Goal: Information Seeking & Learning: Learn about a topic

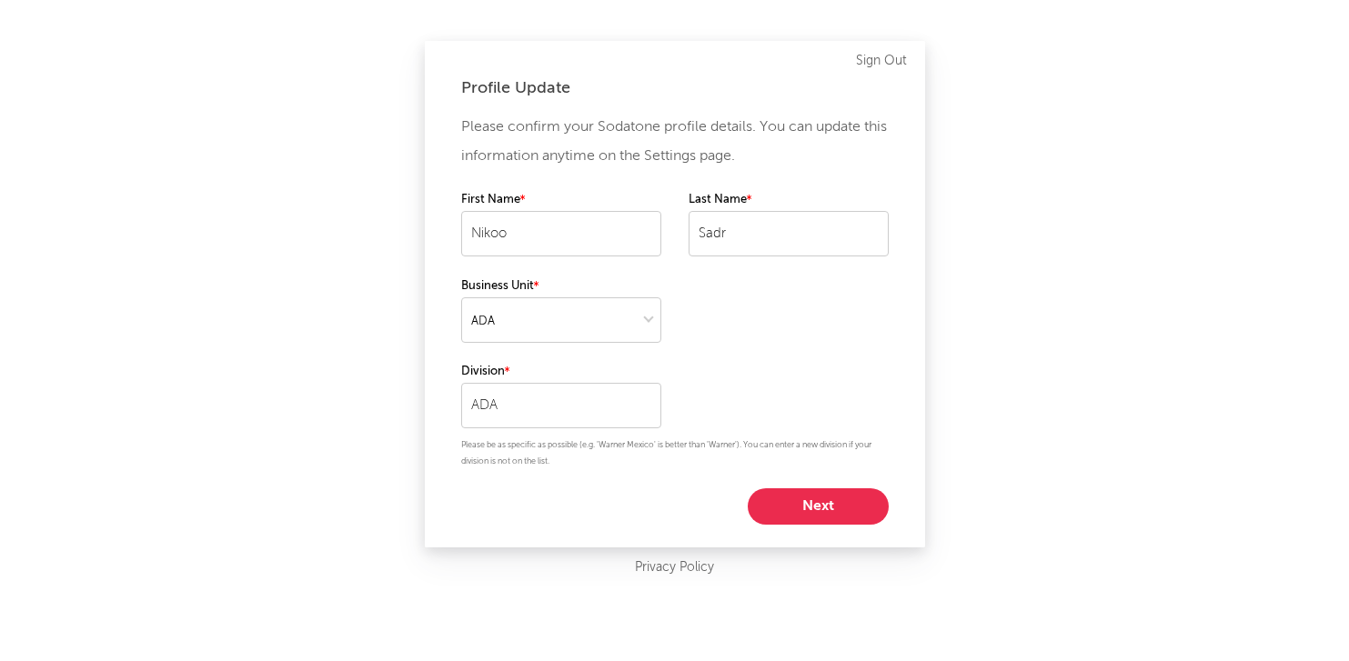
click at [820, 505] on button "Next" at bounding box center [818, 507] width 141 height 36
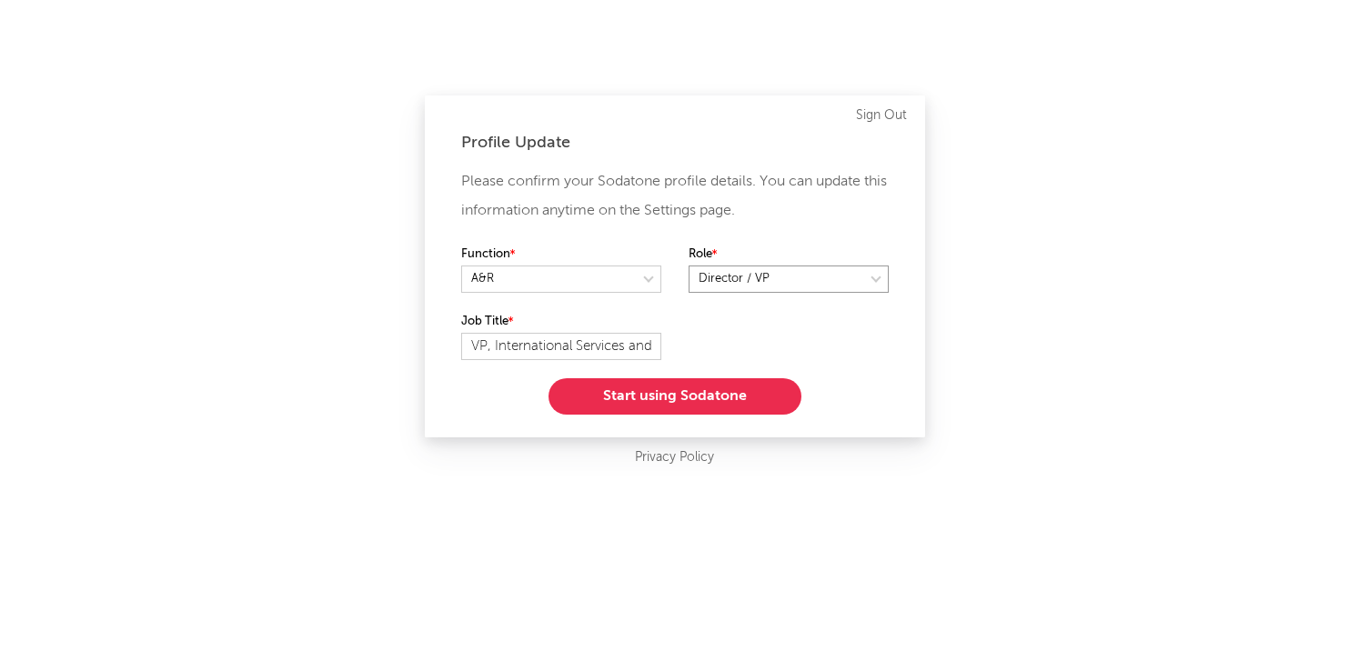
click at [755, 283] on select at bounding box center [789, 279] width 200 height 27
click at [825, 285] on select at bounding box center [789, 279] width 200 height 27
select select "director_vp"
click at [675, 402] on button "Start using Sodatone" at bounding box center [675, 396] width 253 height 36
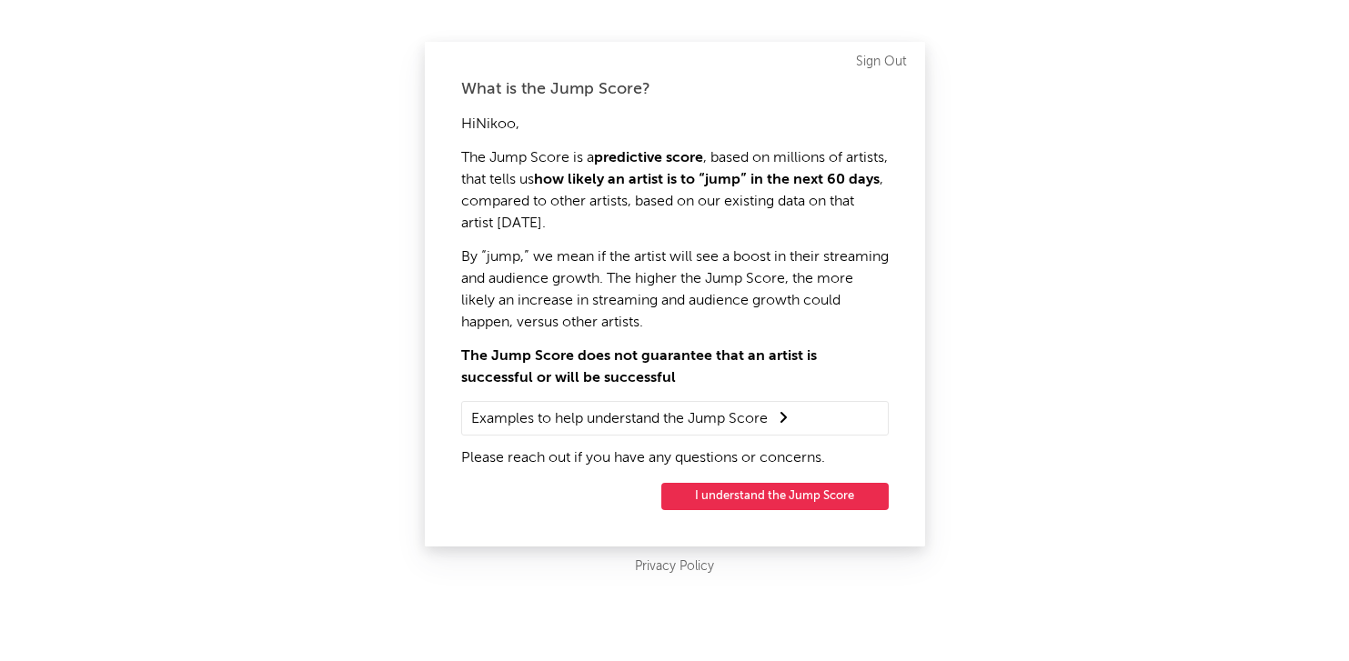
click at [795, 498] on button "I understand the Jump Score" at bounding box center [774, 496] width 227 height 27
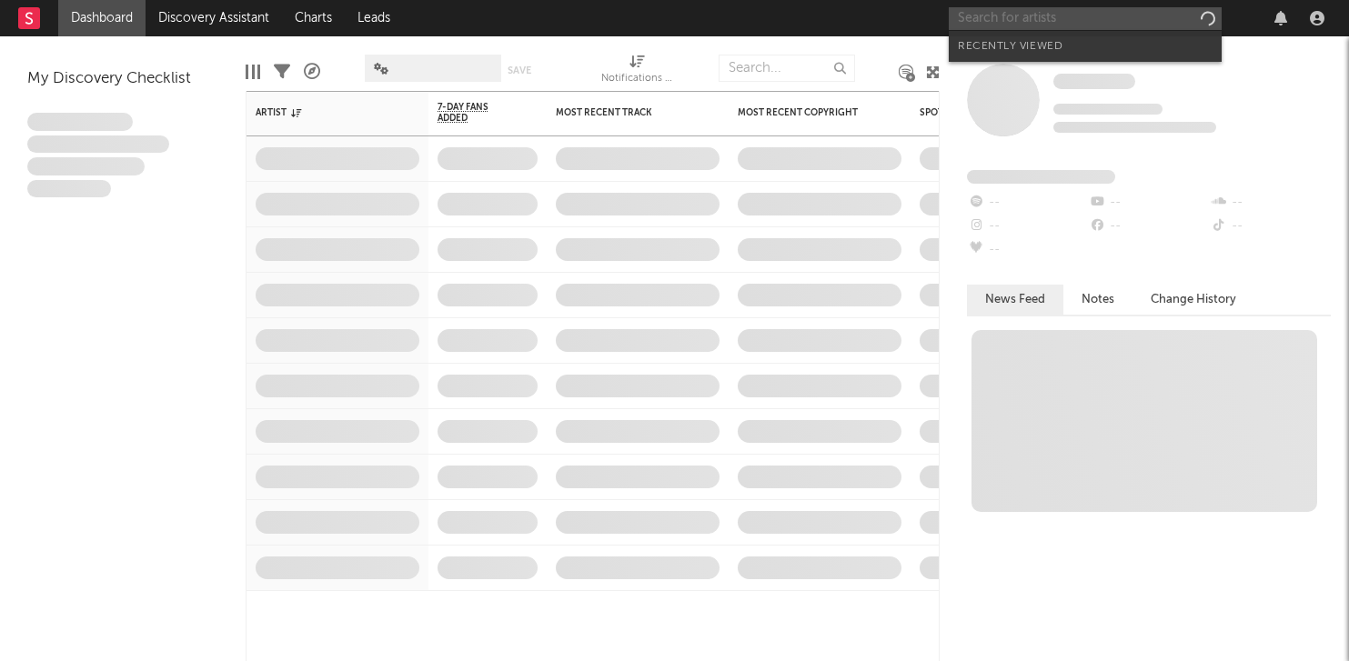
click at [1186, 8] on input "text" at bounding box center [1085, 18] width 273 height 23
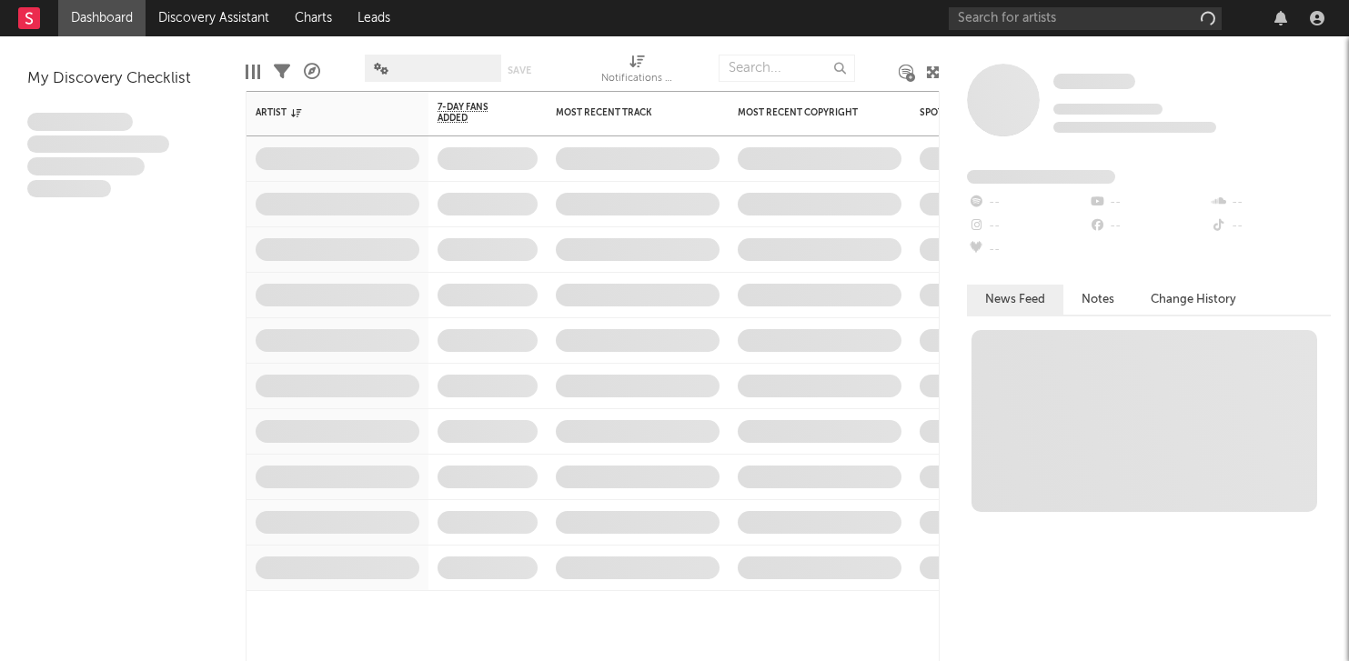
click at [851, 15] on nav "Dashboard Discovery Assistant Charts Leads" at bounding box center [674, 18] width 1349 height 36
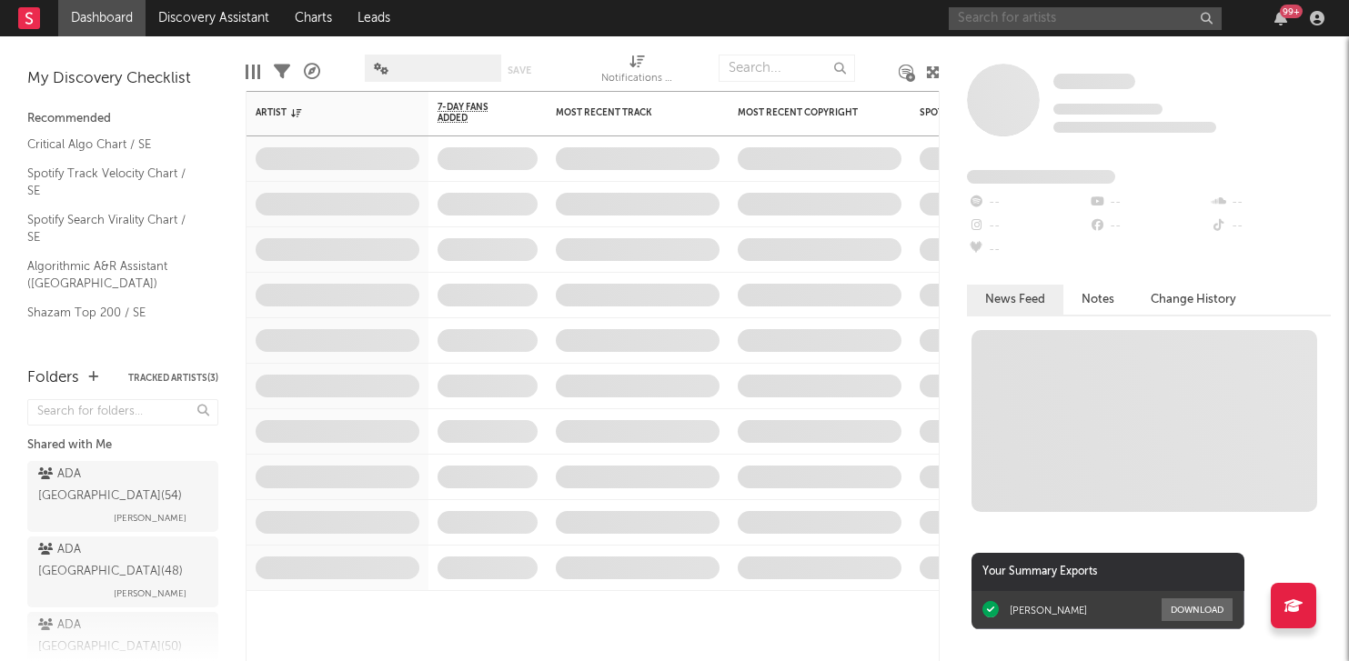
click at [1029, 12] on input "text" at bounding box center [1085, 18] width 273 height 23
click at [975, 16] on input "text" at bounding box center [1085, 18] width 273 height 23
type input "Y"
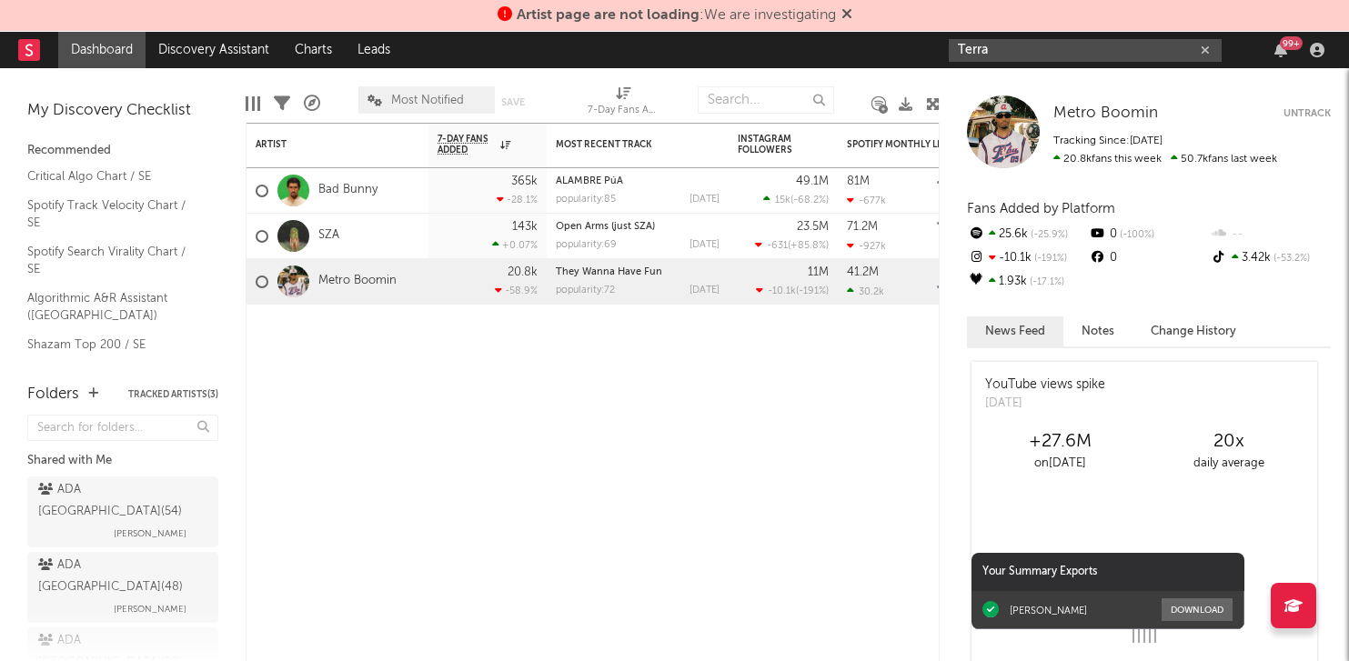
click at [1008, 53] on input "Terra" at bounding box center [1085, 50] width 273 height 23
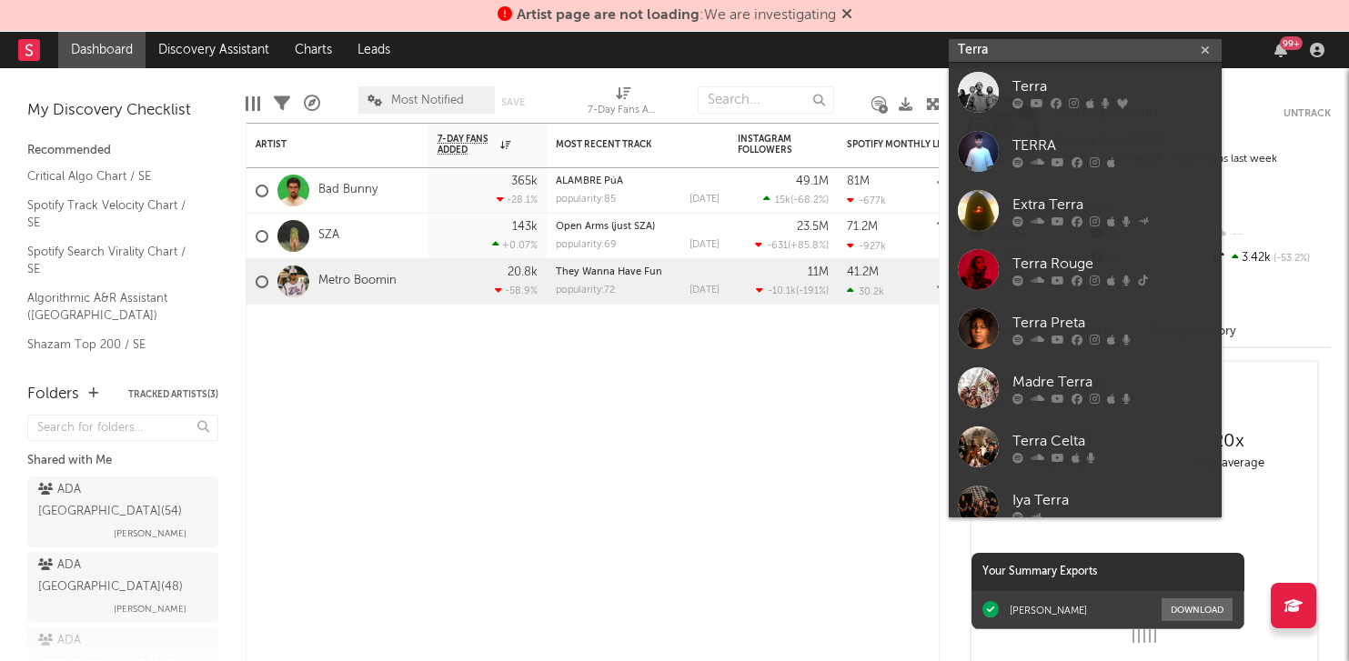
click at [1002, 53] on input "Terra" at bounding box center [1085, 50] width 273 height 23
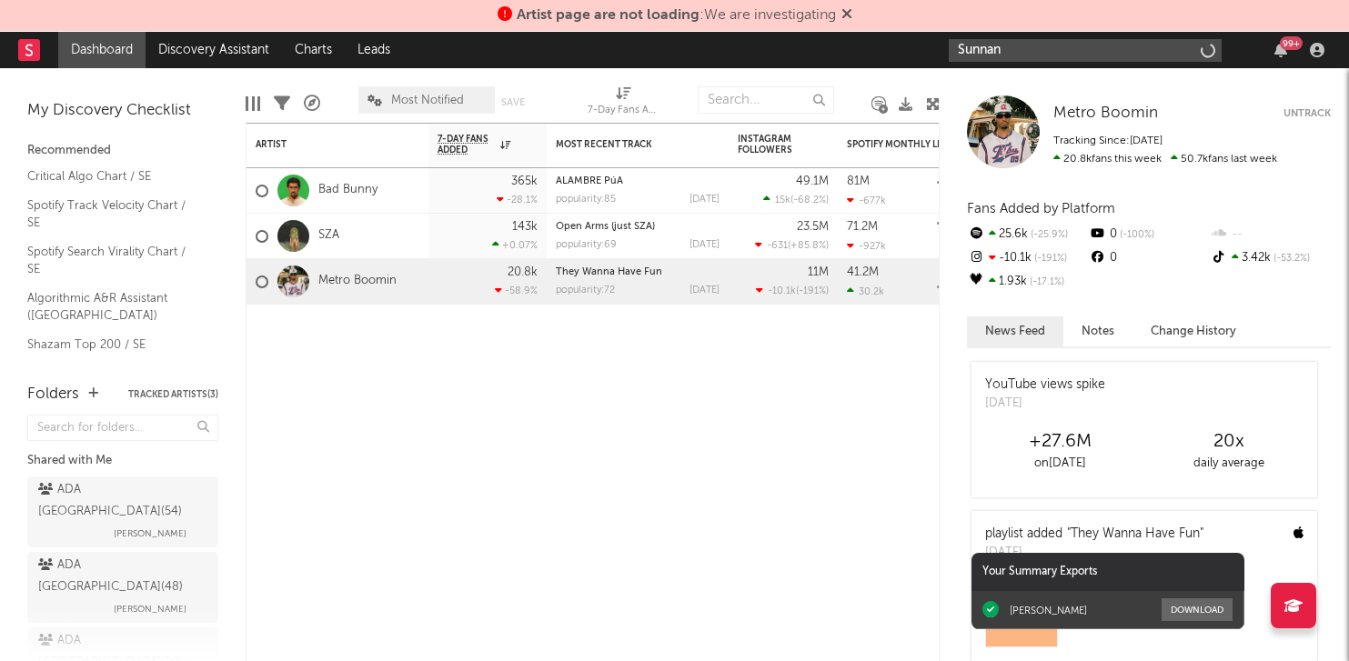
click at [1044, 43] on input "Sunnan" at bounding box center [1085, 50] width 273 height 23
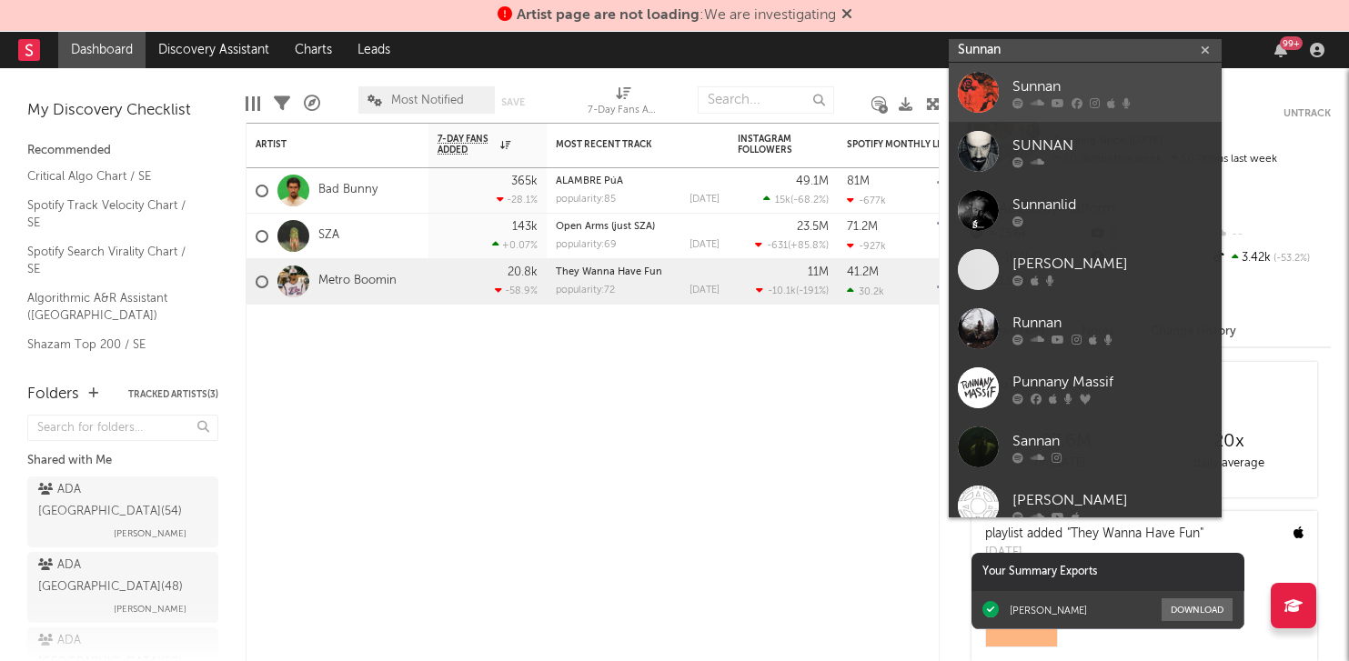
type input "Sunnan"
click at [1038, 99] on icon at bounding box center [1038, 102] width 14 height 11
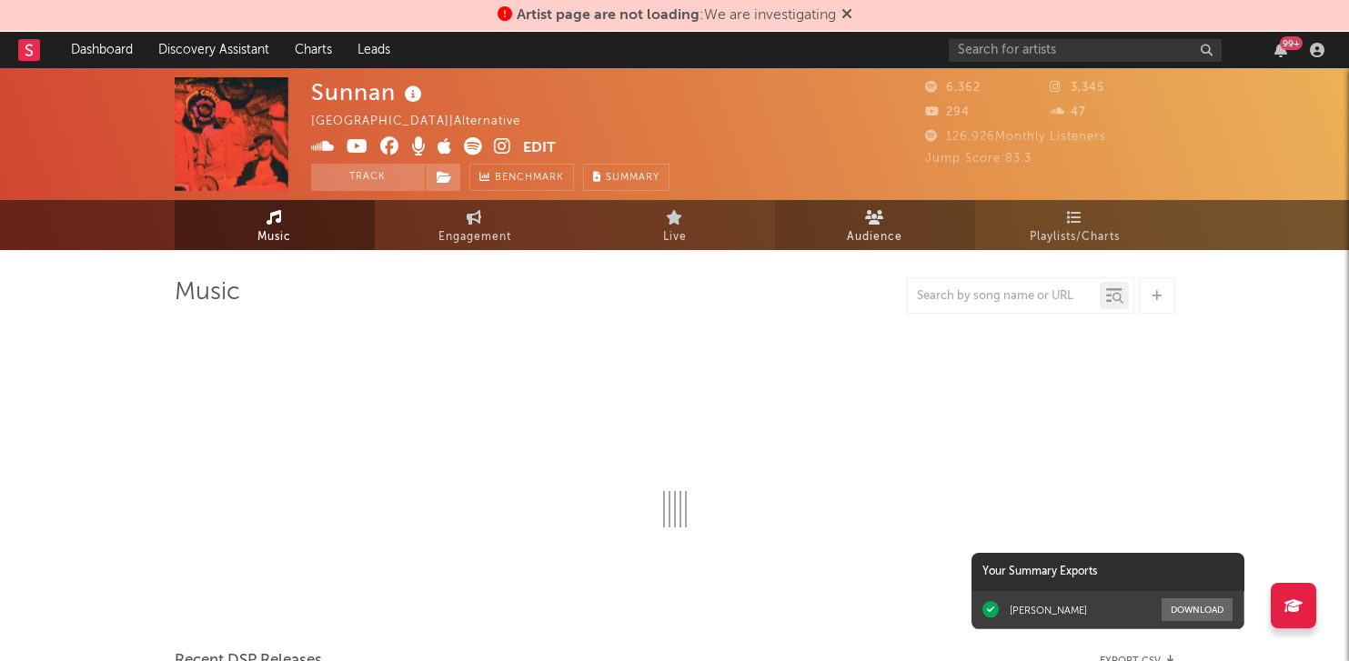
select select "6m"
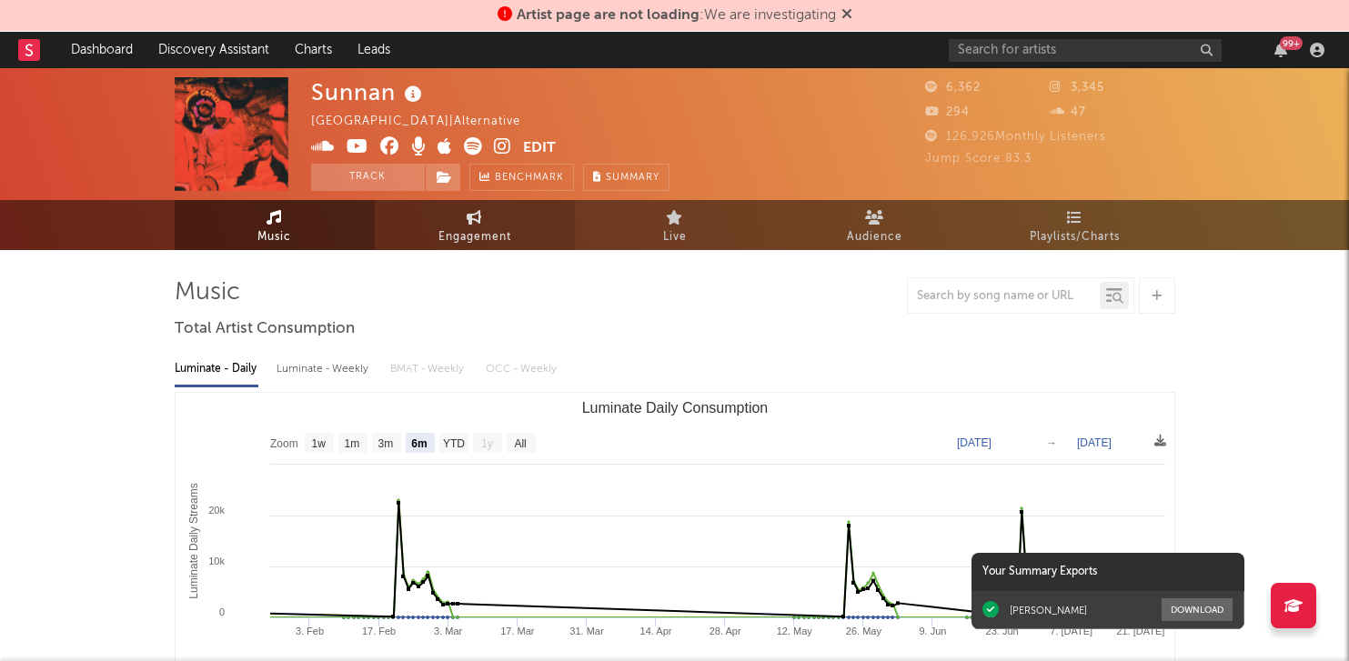
click at [462, 237] on span "Engagement" at bounding box center [474, 238] width 73 height 22
select select "1w"
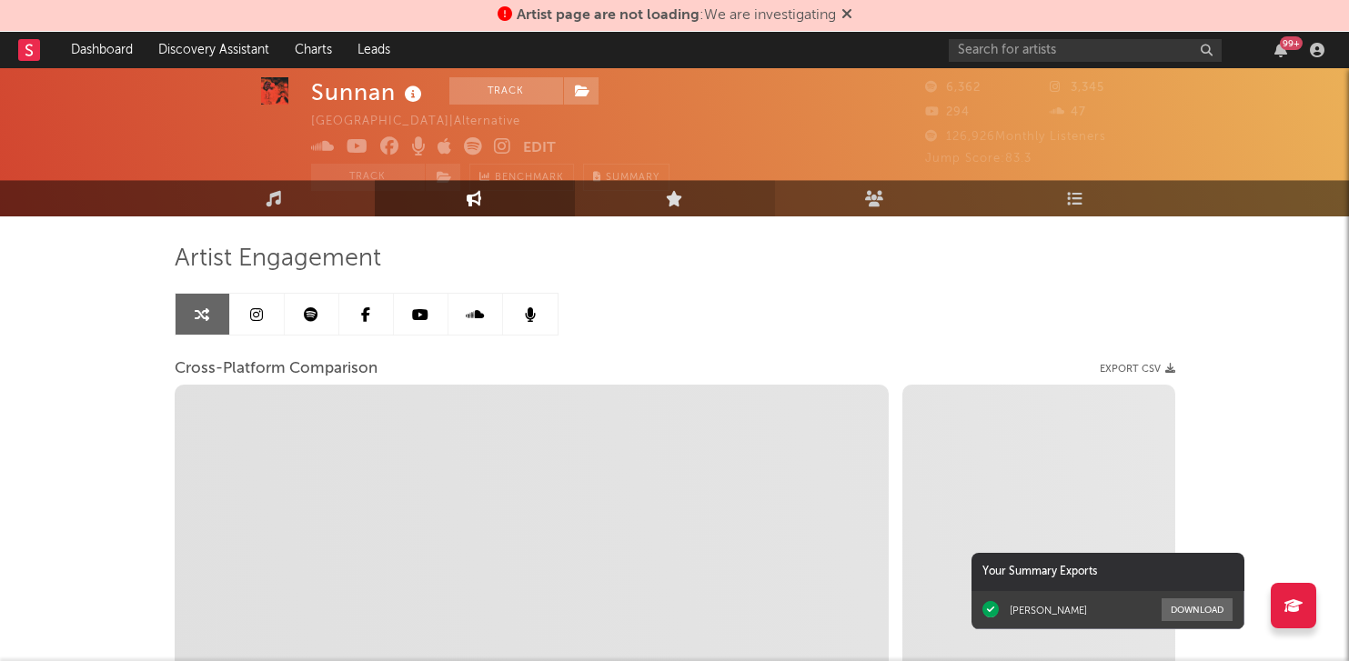
click at [632, 194] on link "Live" at bounding box center [675, 198] width 200 height 36
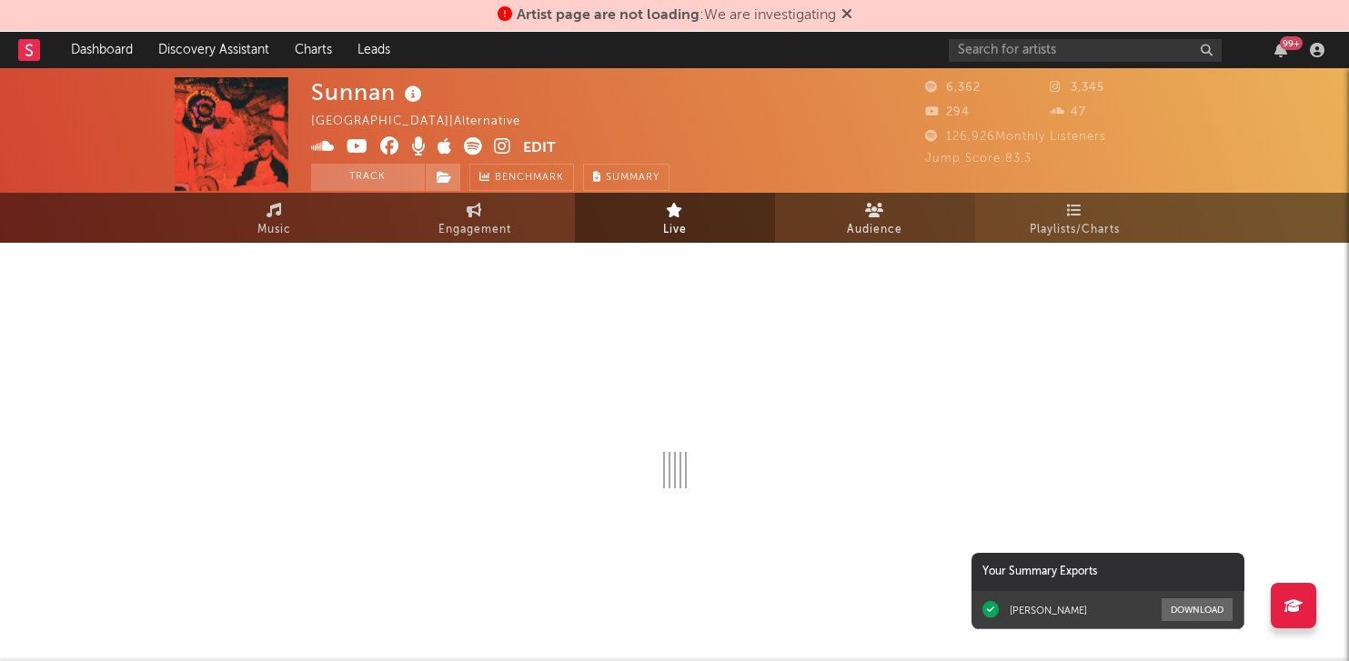
click at [843, 210] on link "Audience" at bounding box center [875, 218] width 200 height 50
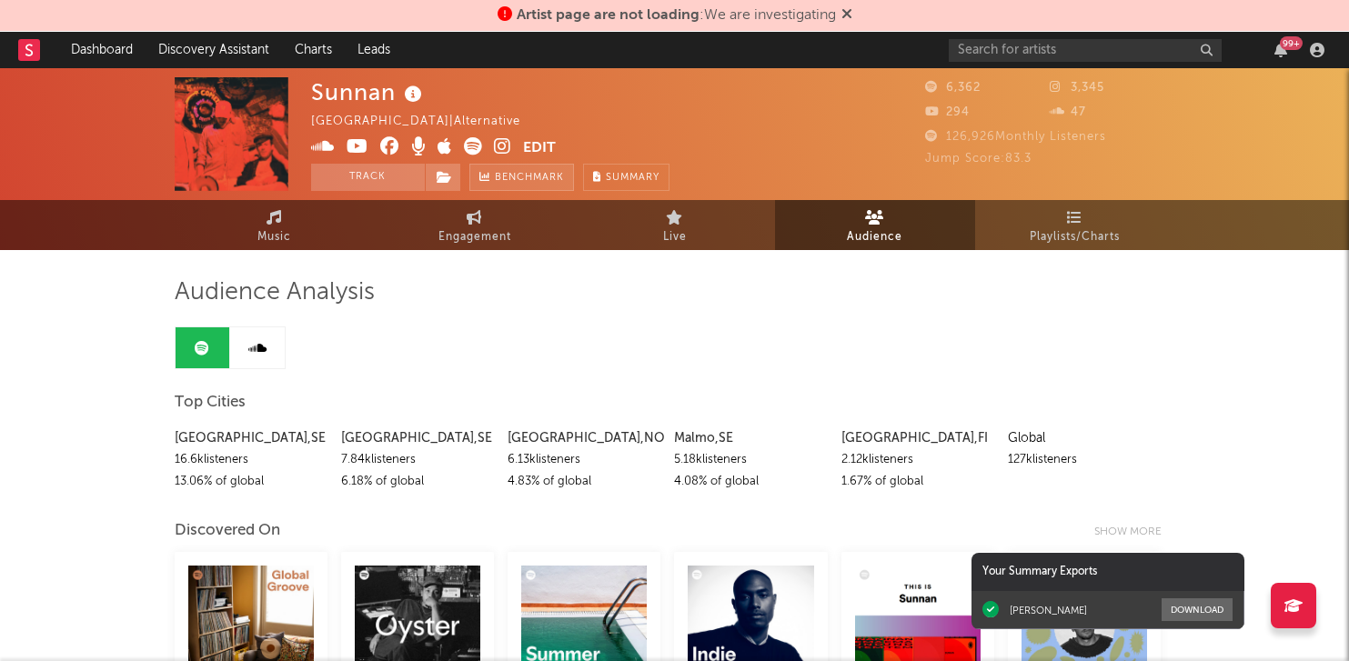
click at [519, 179] on span "Benchmark" at bounding box center [529, 178] width 69 height 22
click at [267, 217] on icon at bounding box center [274, 217] width 15 height 15
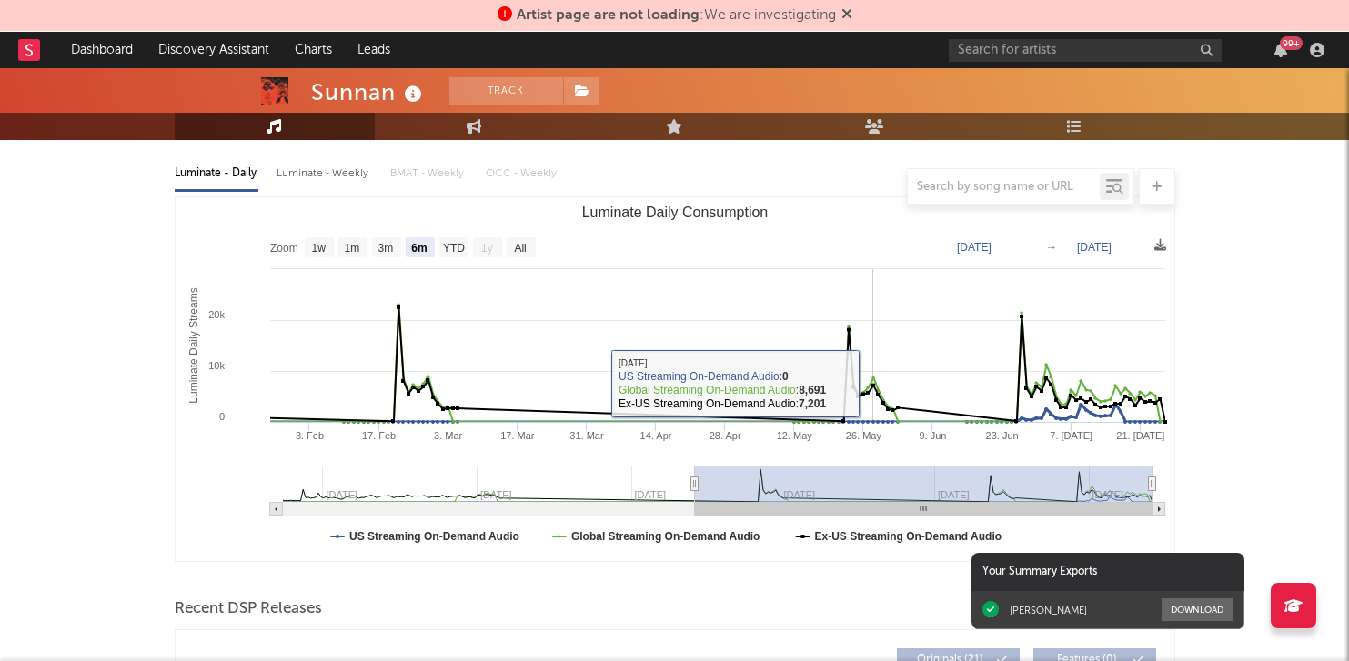
scroll to position [167, 0]
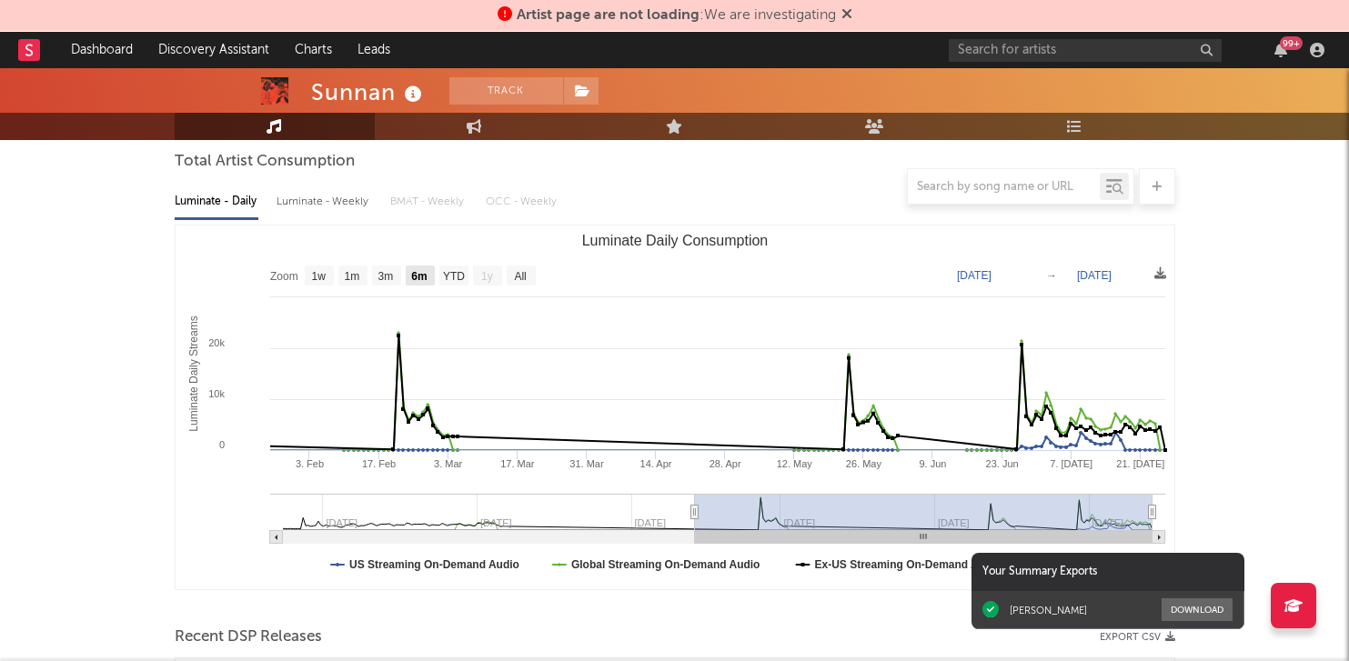
click at [414, 278] on text "6m" at bounding box center [418, 276] width 15 height 13
select select "6m"
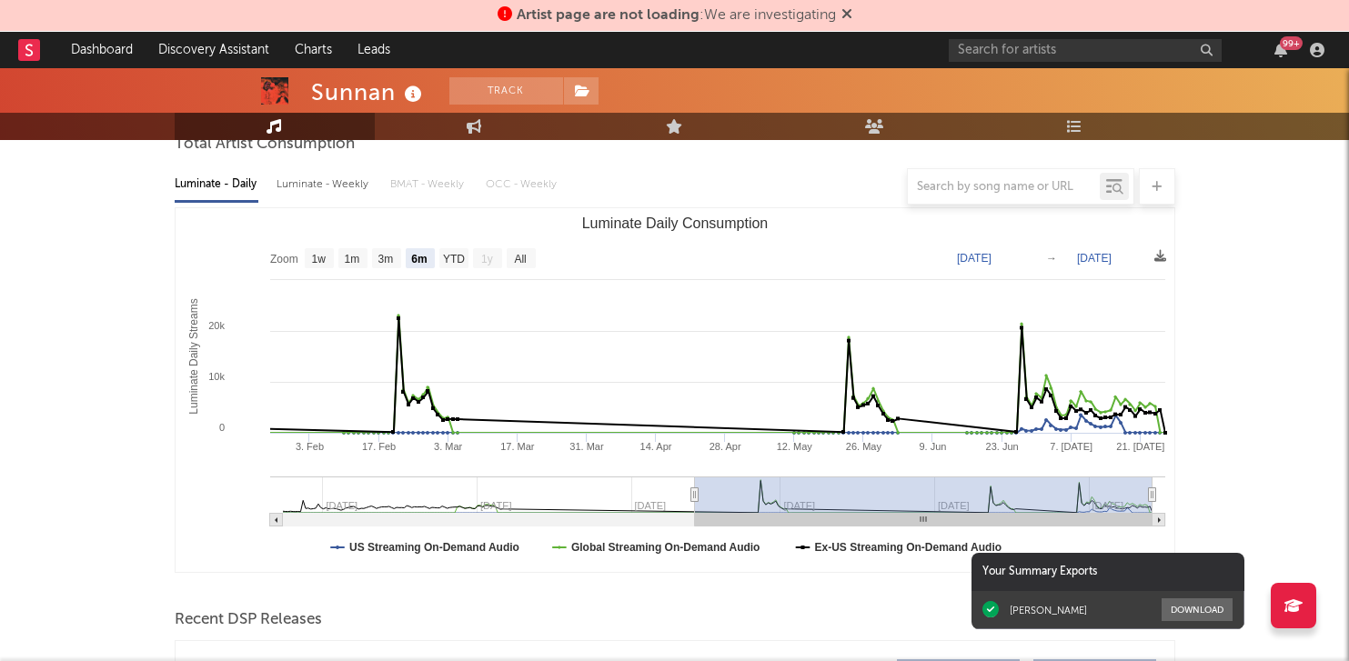
scroll to position [186, 0]
click at [322, 179] on div at bounding box center [675, 186] width 1001 height 36
click at [322, 183] on div at bounding box center [675, 186] width 1001 height 36
click at [344, 187] on div at bounding box center [675, 186] width 1001 height 36
click at [298, 187] on div at bounding box center [675, 186] width 1001 height 36
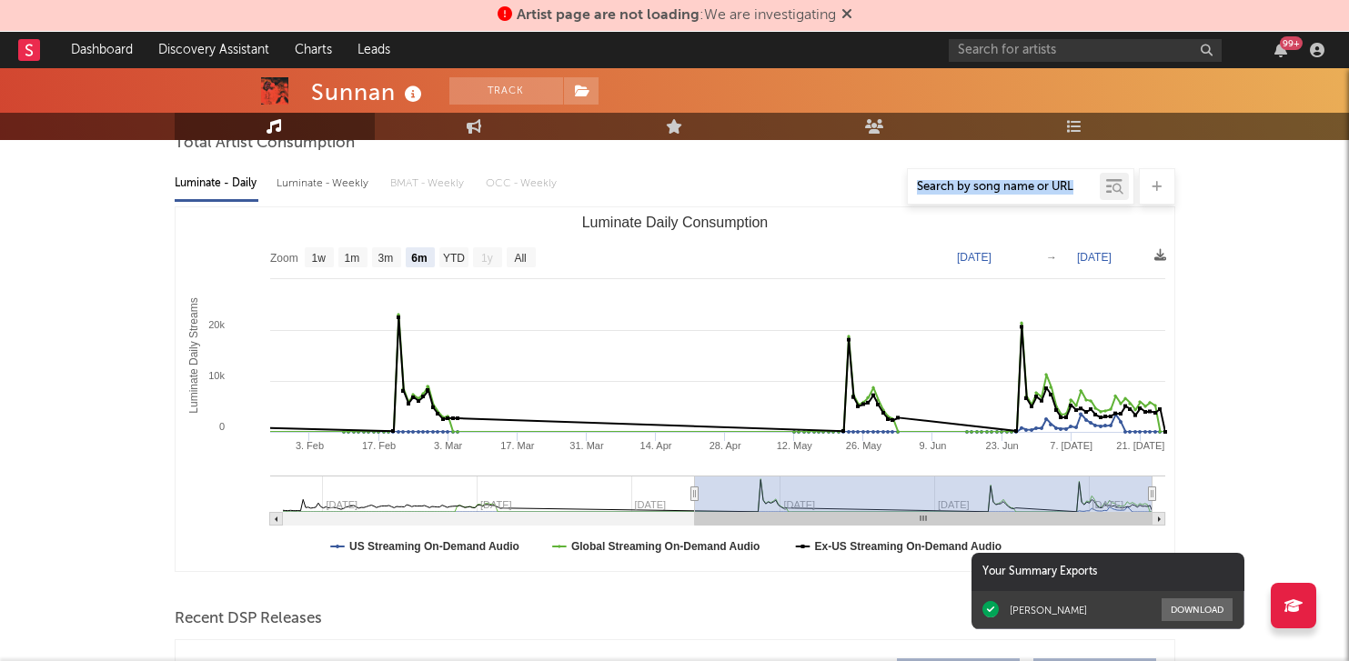
click at [298, 187] on div at bounding box center [675, 186] width 1001 height 36
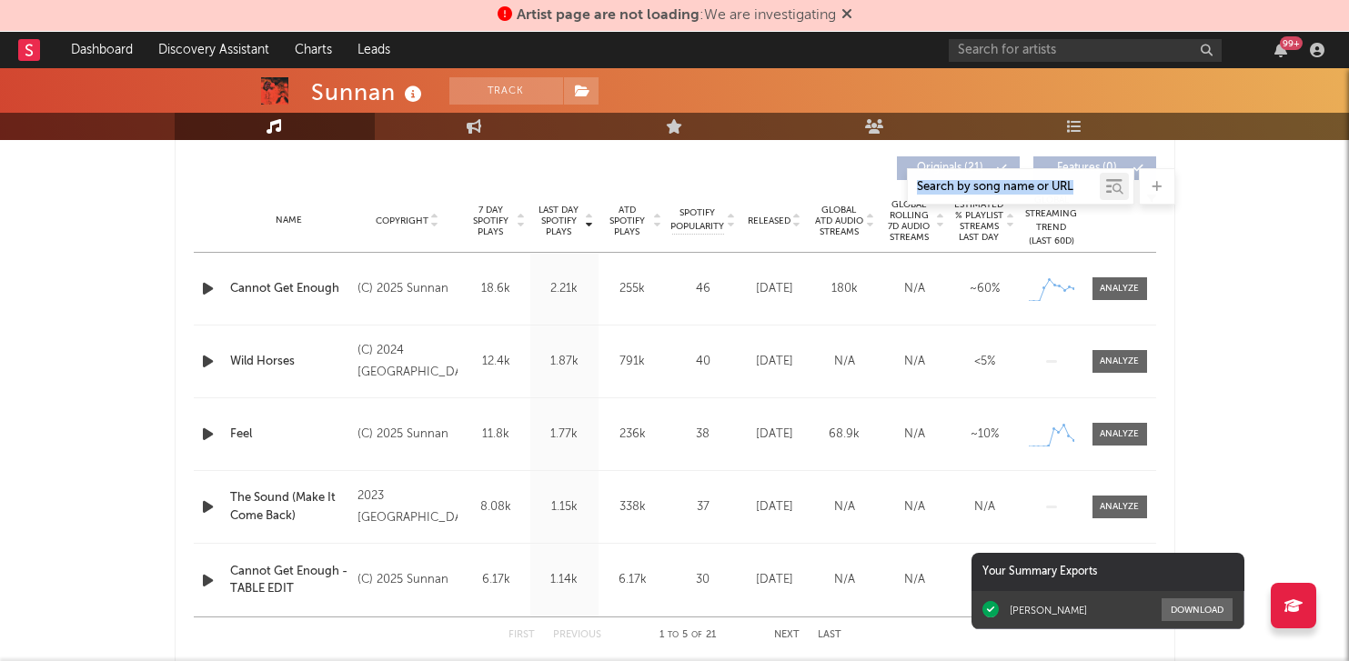
scroll to position [690, 0]
click at [520, 212] on icon at bounding box center [521, 215] width 9 height 7
click at [510, 216] on span "7 Day Spotify Plays" at bounding box center [491, 219] width 48 height 33
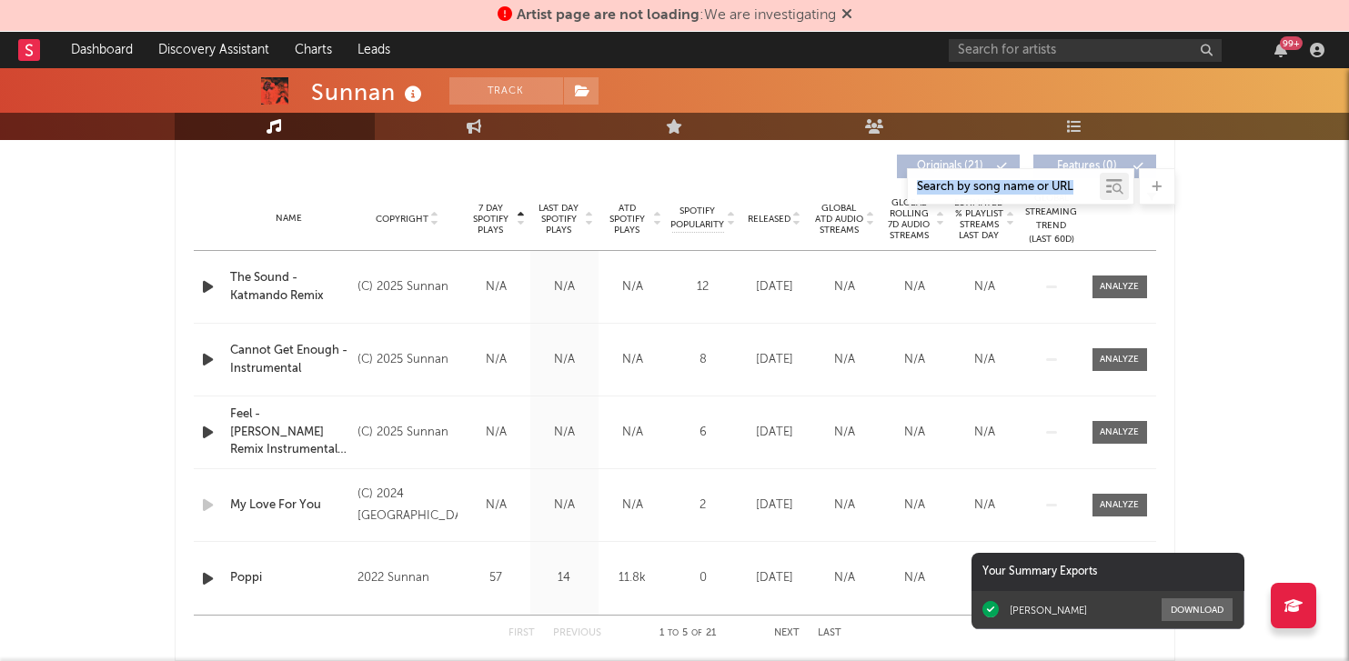
click at [511, 217] on span "7 Day Spotify Plays" at bounding box center [491, 219] width 48 height 33
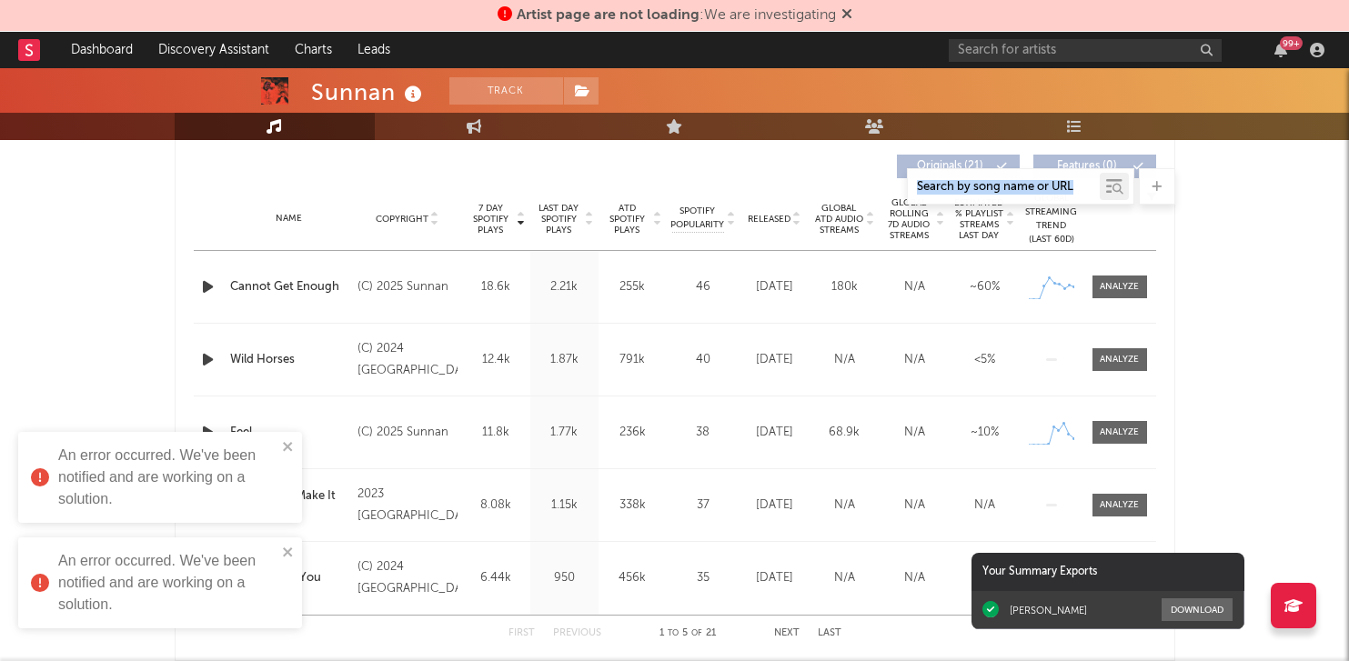
click at [511, 217] on span "7 Day Spotify Plays" at bounding box center [491, 219] width 48 height 33
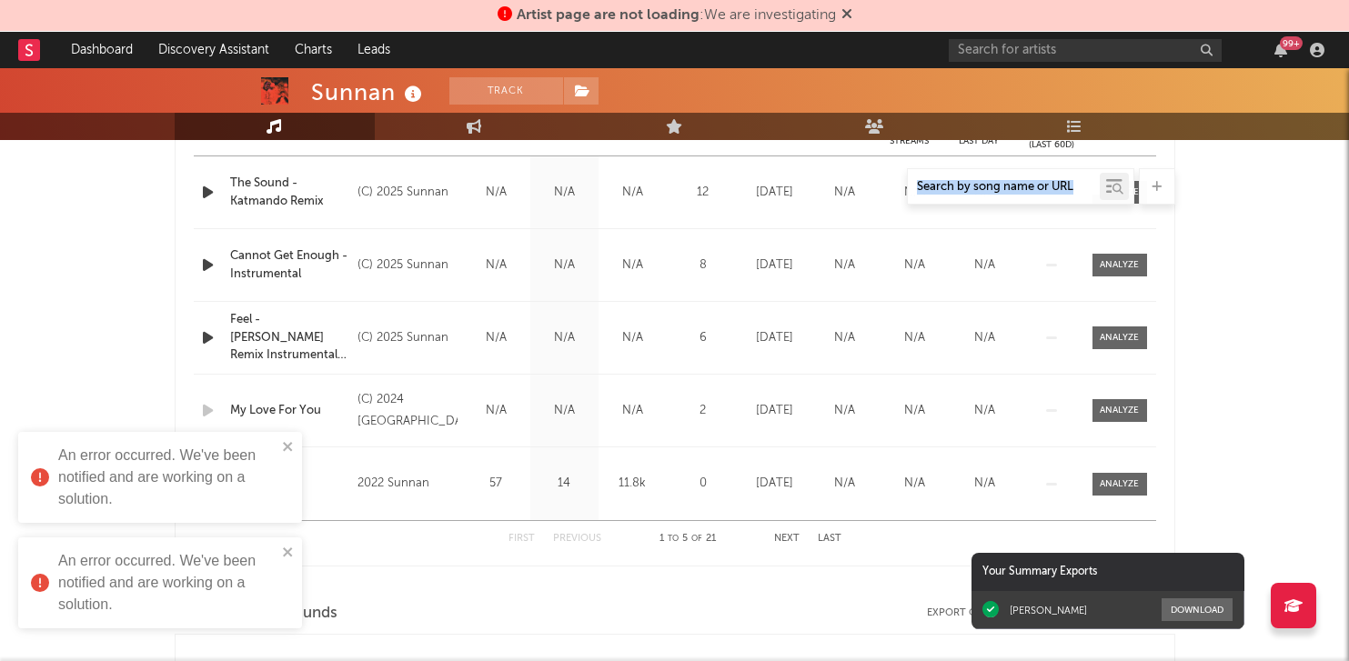
scroll to position [794, 0]
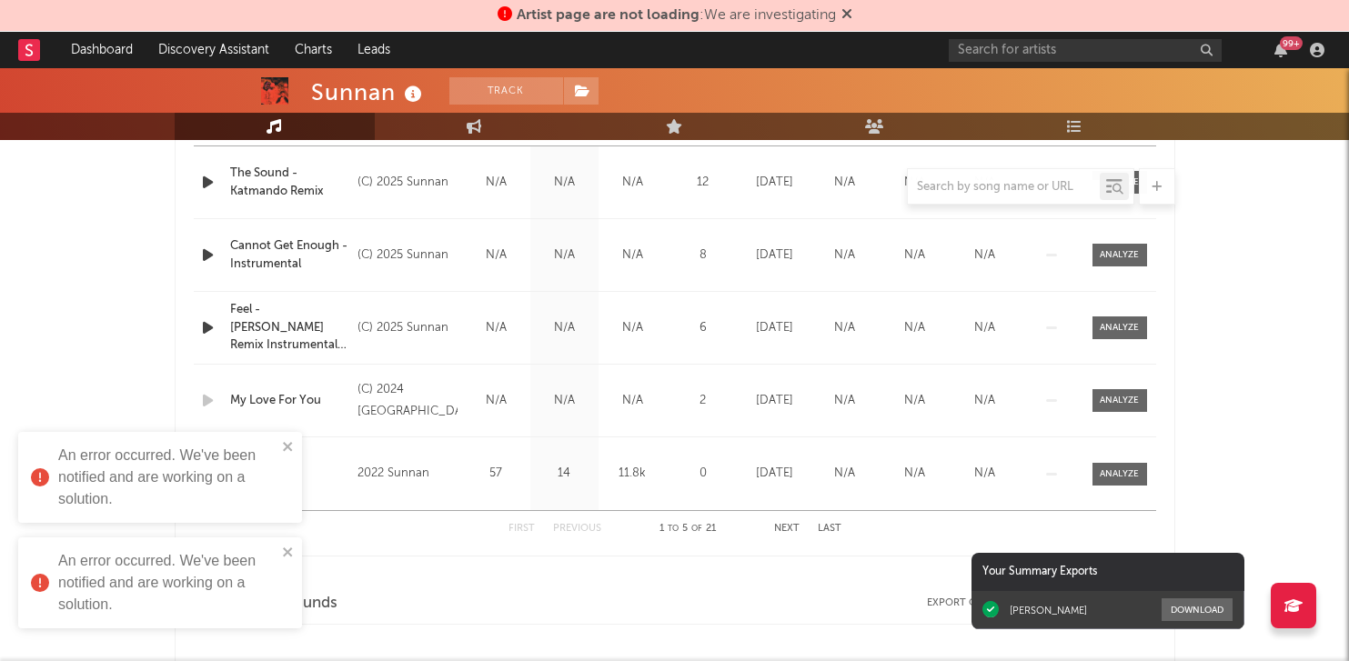
click at [280, 443] on div "An error occurred. We've been notified and are working on a solution." at bounding box center [153, 477] width 257 height 76
click at [283, 341] on div "An error occurred. We've been notified and are working on a solution. An error …" at bounding box center [160, 431] width 291 height 429
click at [280, 451] on div "An error occurred. We've been notified and are working on a solution." at bounding box center [153, 477] width 257 height 76
click at [283, 551] on icon "close" at bounding box center [288, 552] width 13 height 15
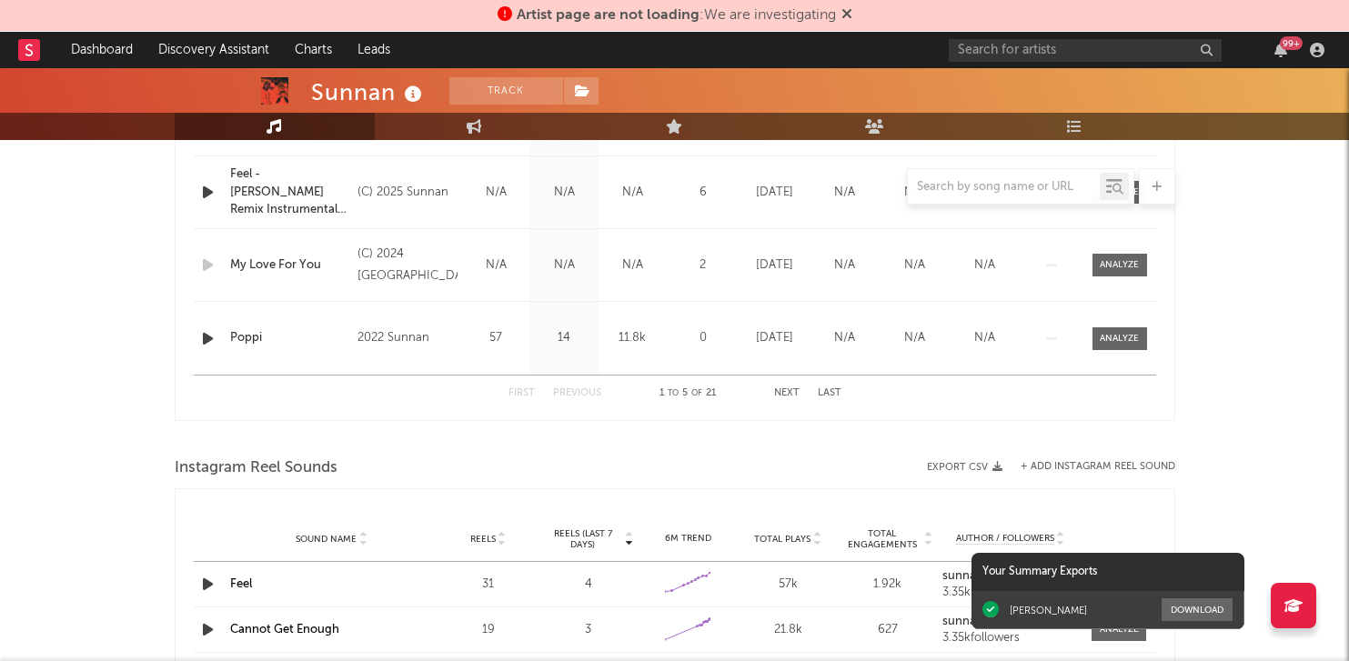
scroll to position [949, 0]
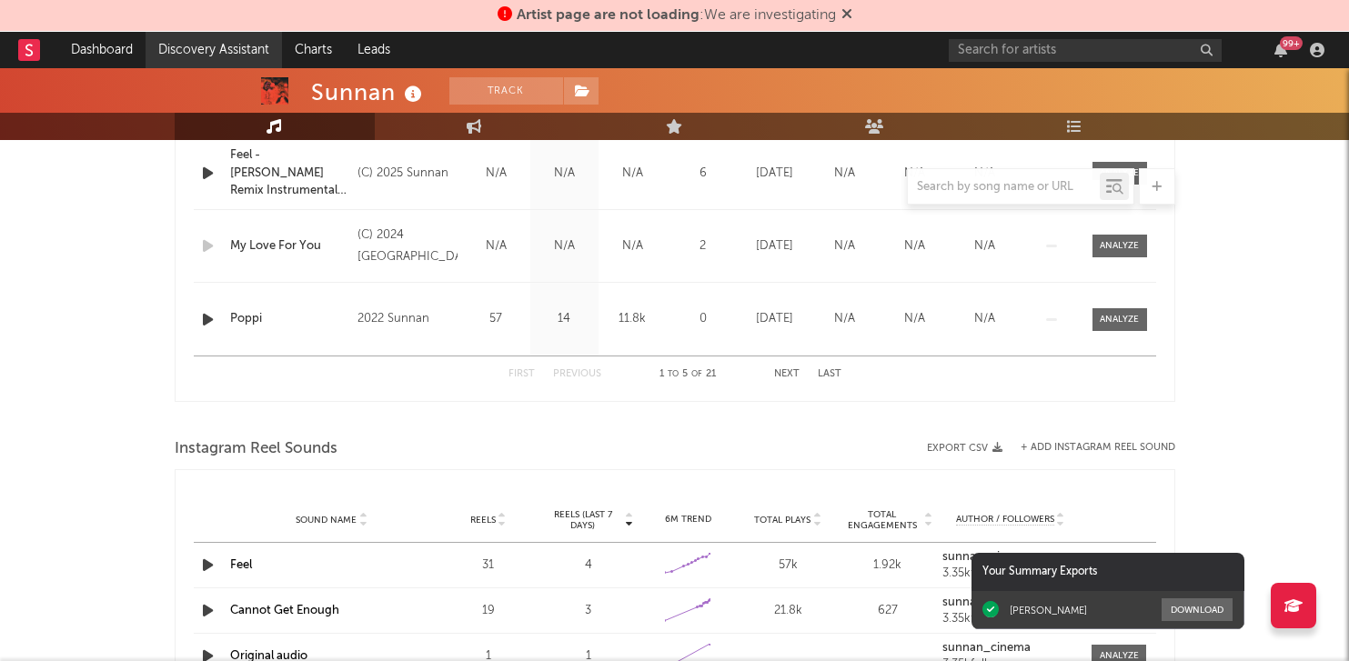
click at [234, 50] on link "Discovery Assistant" at bounding box center [214, 50] width 136 height 36
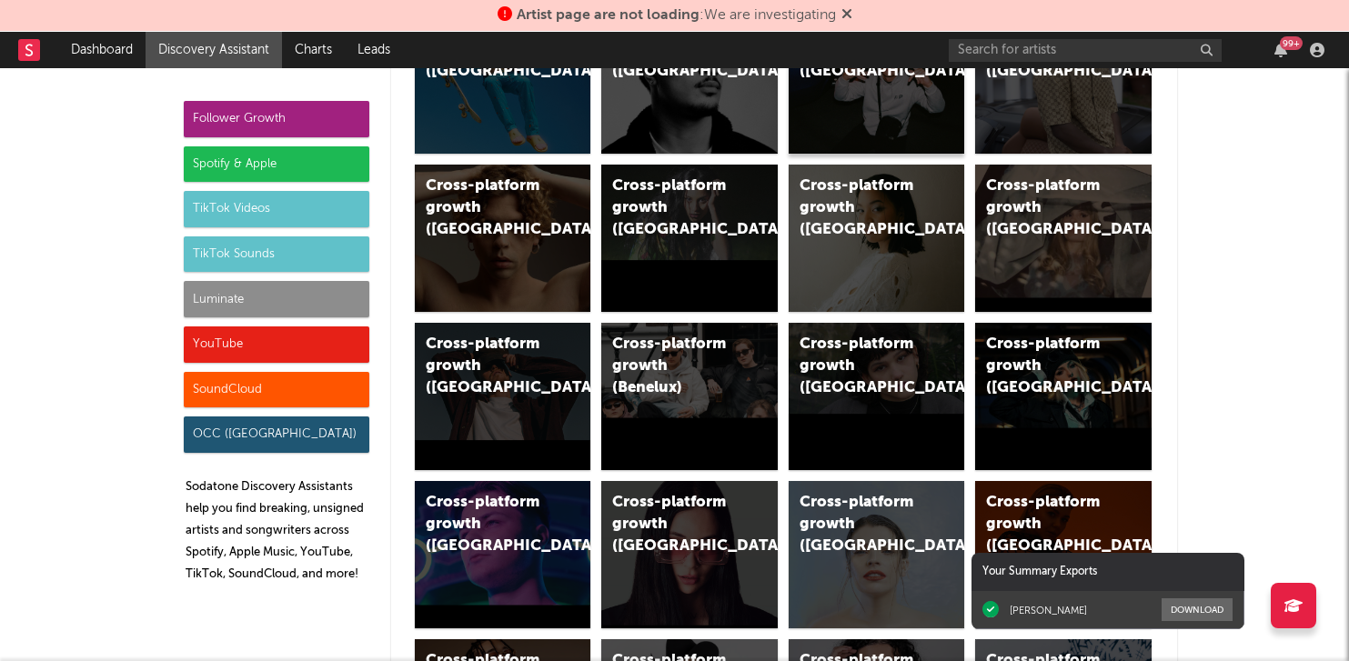
scroll to position [474, 0]
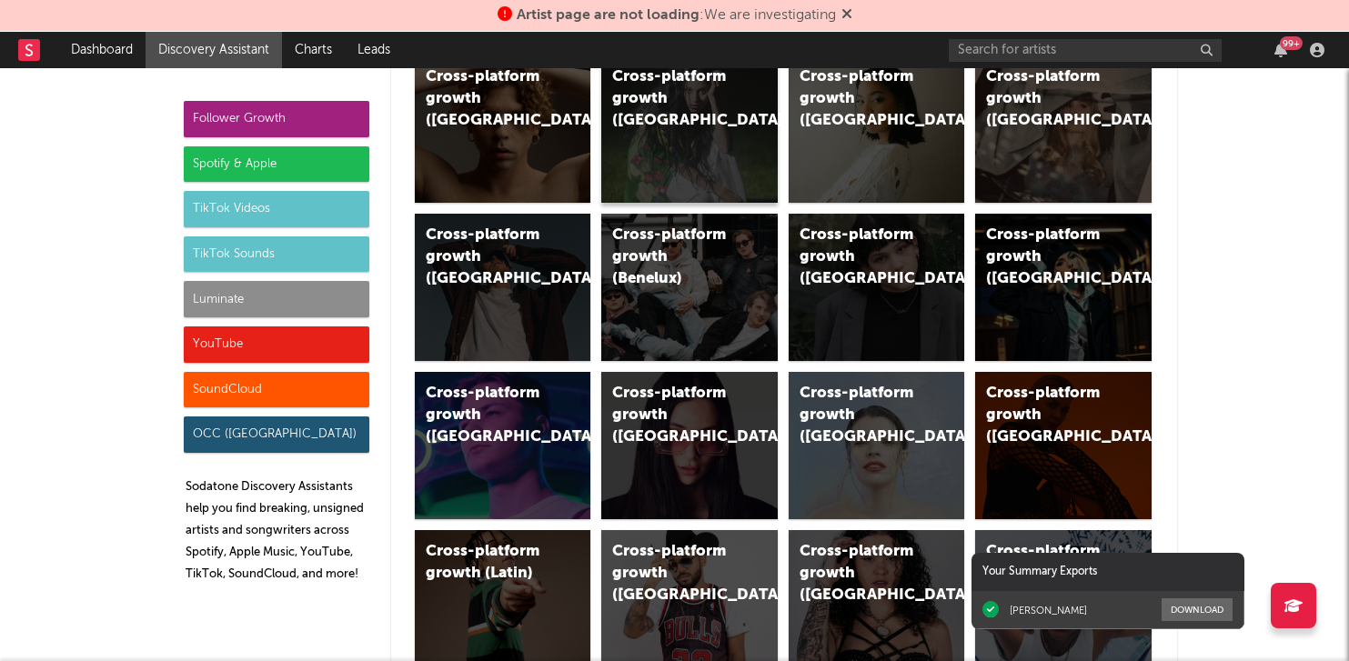
click at [677, 96] on div "Cross-platform growth ([GEOGRAPHIC_DATA])" at bounding box center [674, 98] width 124 height 65
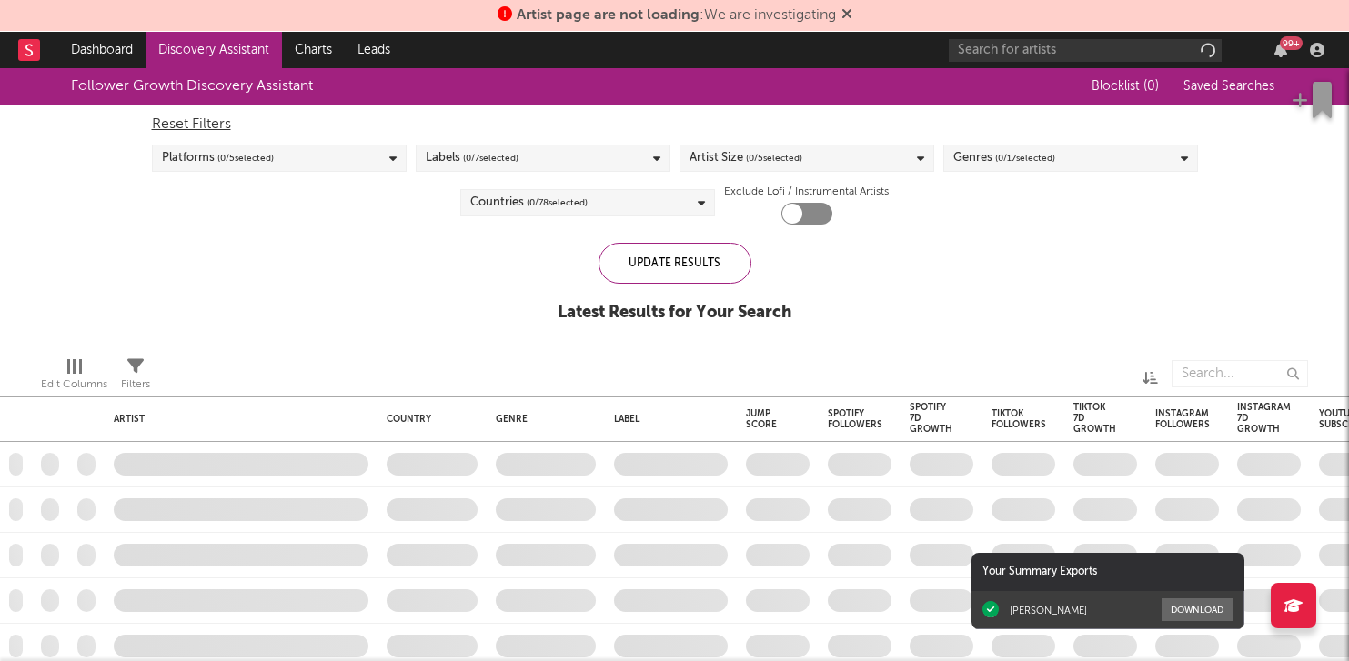
checkbox input "true"
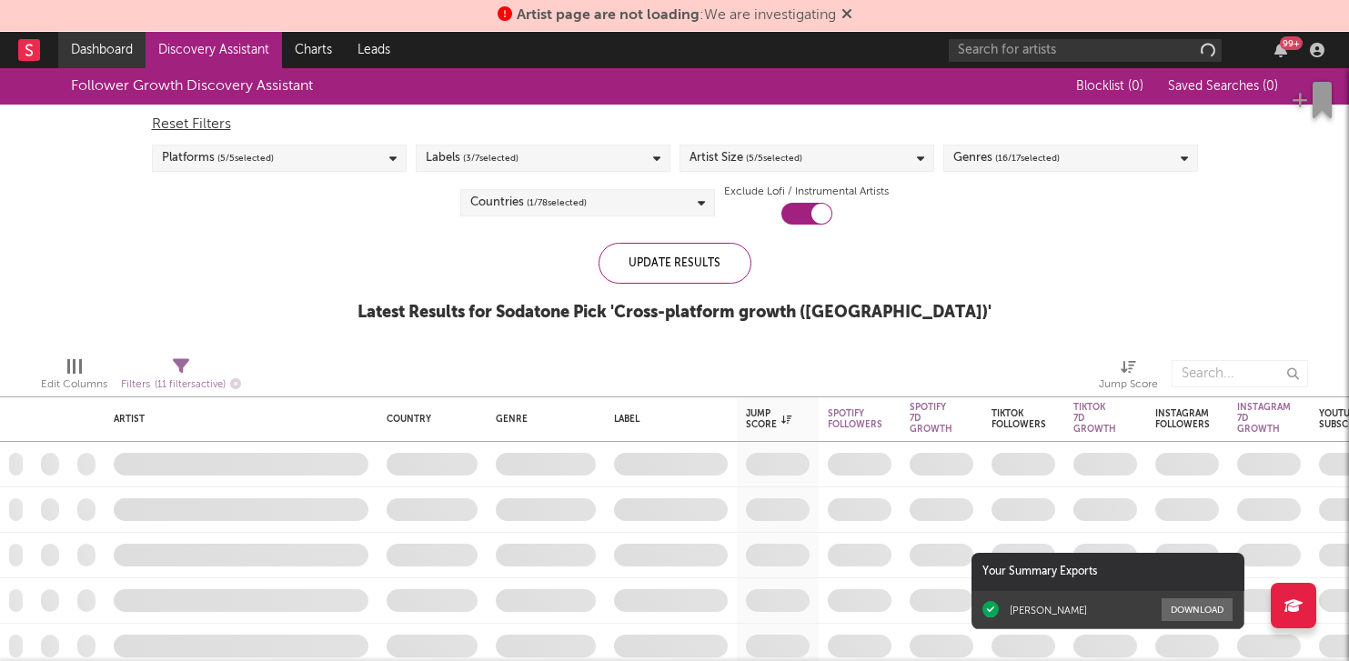
click at [99, 49] on link "Dashboard" at bounding box center [101, 50] width 87 height 36
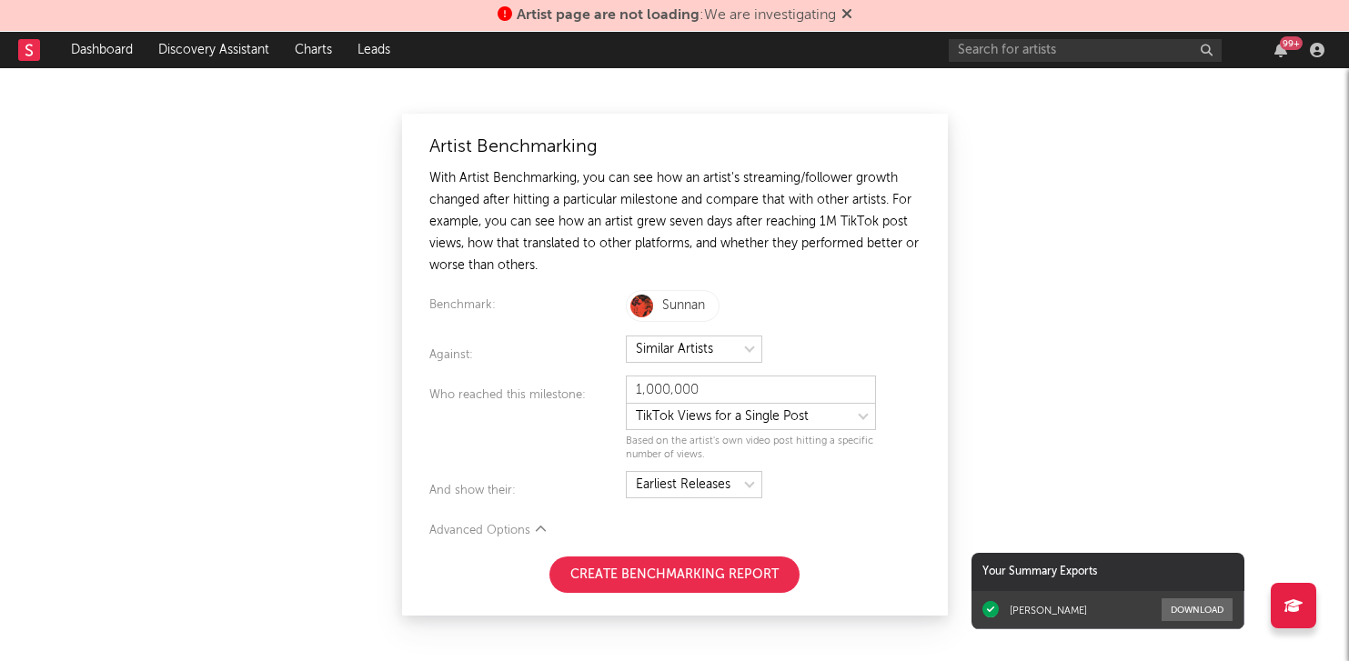
click at [996, 277] on div "Artist Benchmarking With Artist Benchmarking, you can see how an artist's strea…" at bounding box center [674, 364] width 1349 height 593
